Goal: Download file/media

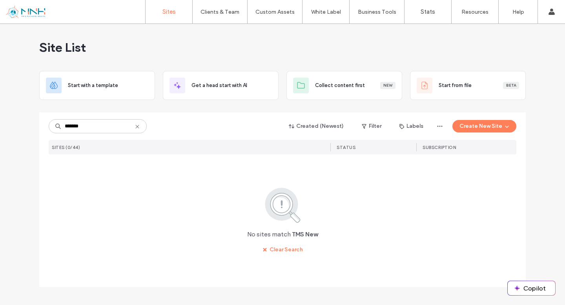
click at [110, 138] on div "******* Created (Newest) Filter Labels Create New Site SITES (0/44) STATUS SUBS…" at bounding box center [283, 185] width 468 height 144
click at [110, 130] on input "*******" at bounding box center [98, 126] width 98 height 14
type input "**********"
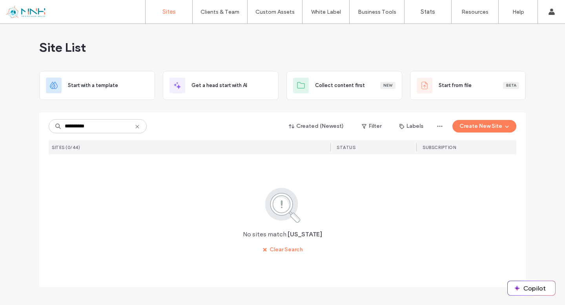
click at [140, 127] on icon at bounding box center [137, 127] width 6 height 6
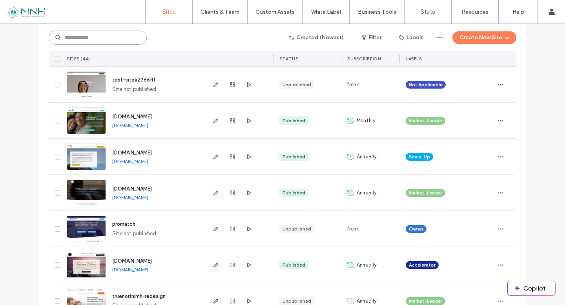
scroll to position [160, 0]
click at [139, 117] on span "[DOMAIN_NAME]" at bounding box center [132, 116] width 40 height 6
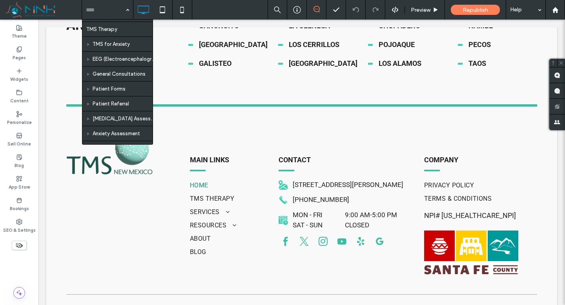
scroll to position [15, 0]
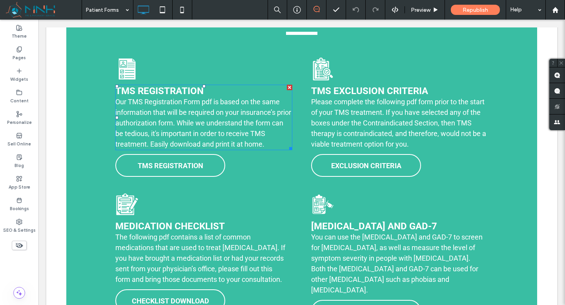
scroll to position [370, 0]
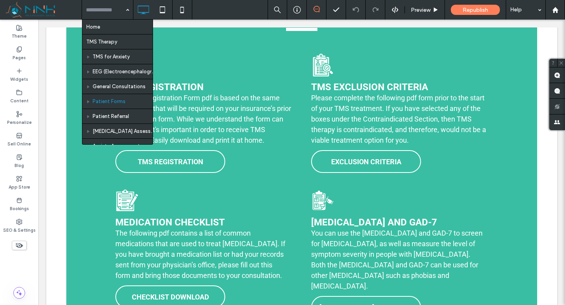
click at [128, 13] on div "Home TMS Therapy TMS for Anxiety EEG (Electroencephalogram) General Consultatio…" at bounding box center [107, 10] width 51 height 20
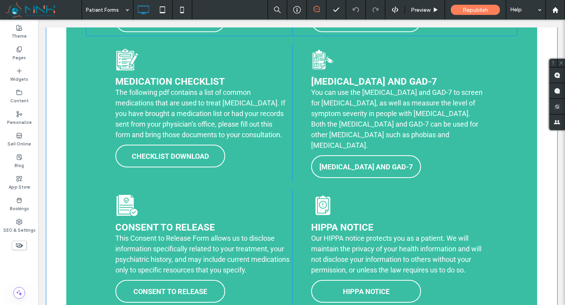
scroll to position [519, 0]
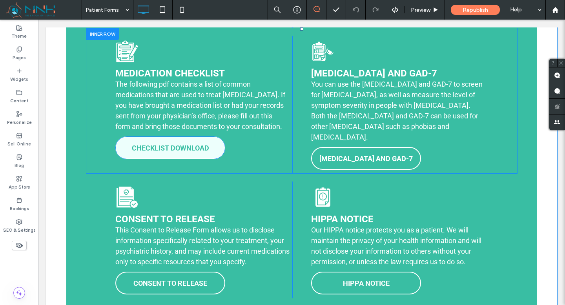
click at [204, 146] on span "CHECKLIST DOWNLOAD" at bounding box center [170, 148] width 77 height 16
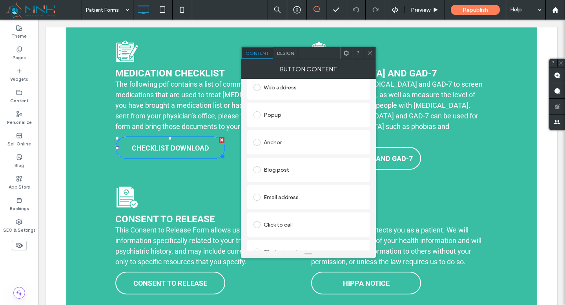
scroll to position [153, 0]
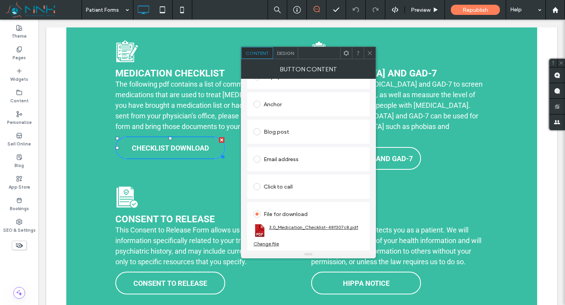
click at [291, 227] on link "3.0_Medication_Checklist-48f307c8.pdf" at bounding box center [313, 227] width 89 height 6
click at [371, 55] on icon at bounding box center [370, 53] width 6 height 6
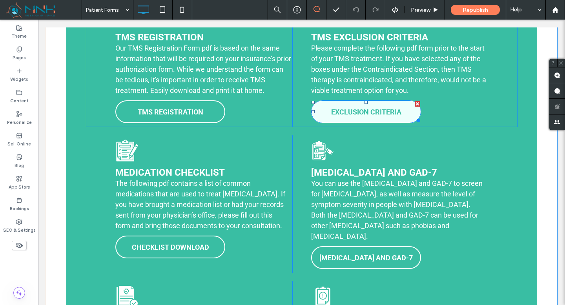
scroll to position [275, 0]
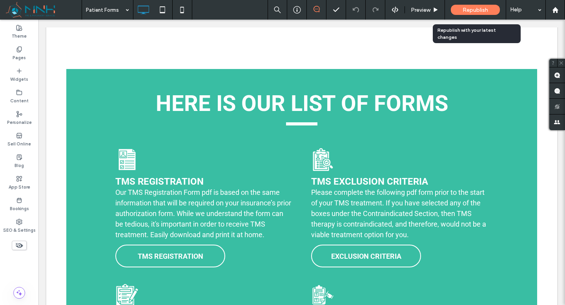
click at [464, 13] on span "Republish" at bounding box center [474, 10] width 25 height 7
